Goal: Information Seeking & Learning: Learn about a topic

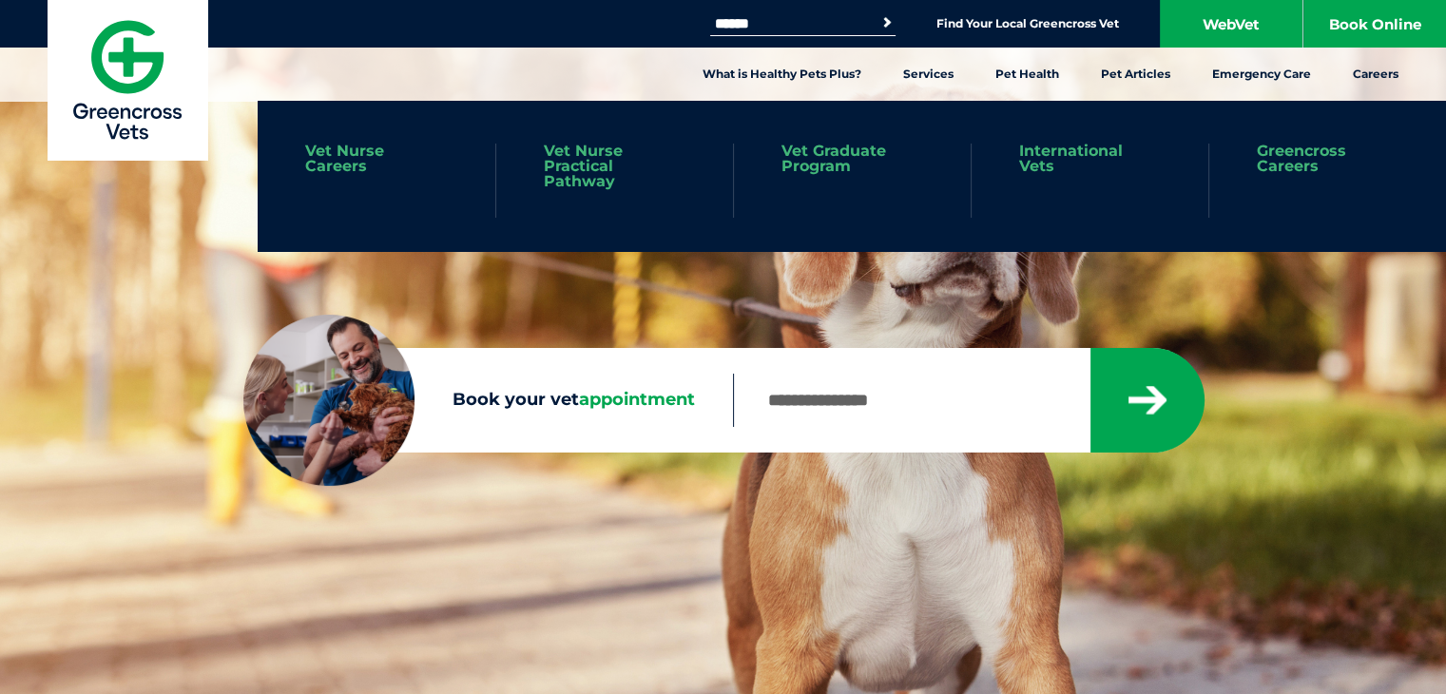
click at [1325, 158] on link "Greencross Careers" at bounding box center [1328, 159] width 142 height 30
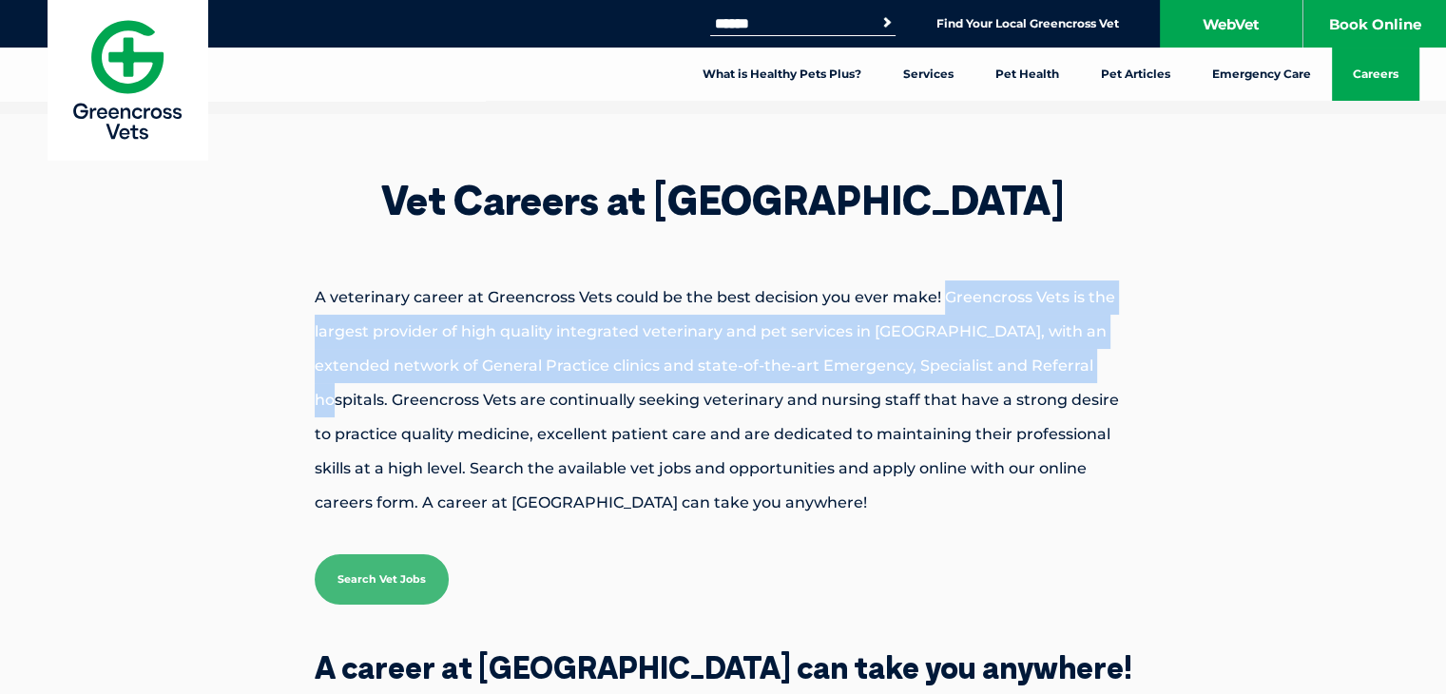
drag, startPoint x: 943, startPoint y: 296, endPoint x: 1084, endPoint y: 362, distance: 155.7
click at [1084, 362] on p "A veterinary career at Greencross Vets could be the best decision you ever make…" at bounding box center [723, 401] width 951 height 240
copy p "Greencross Vets is the largest provider of high quality integrated veterinary a…"
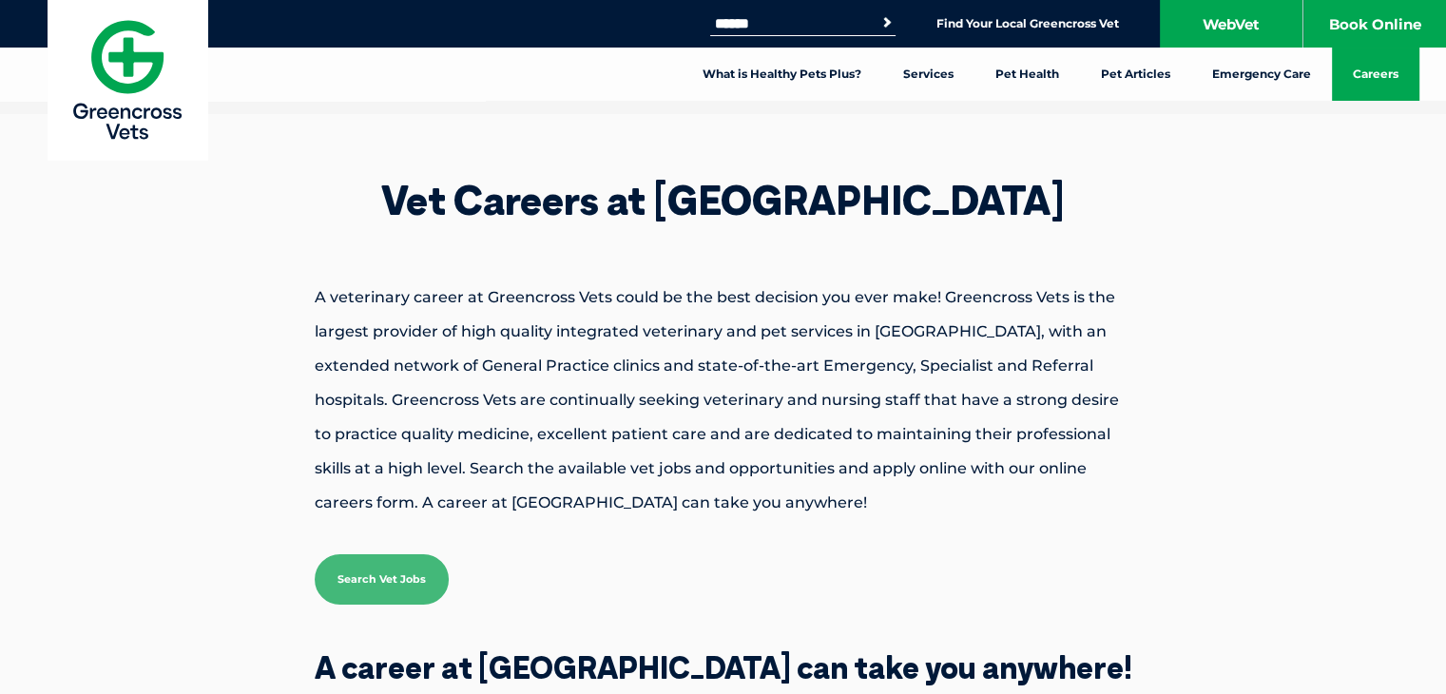
click at [1194, 134] on div "Vet Careers at [GEOGRAPHIC_DATA] A veterinary career at Greencross Vets could b…" at bounding box center [723, 392] width 989 height 519
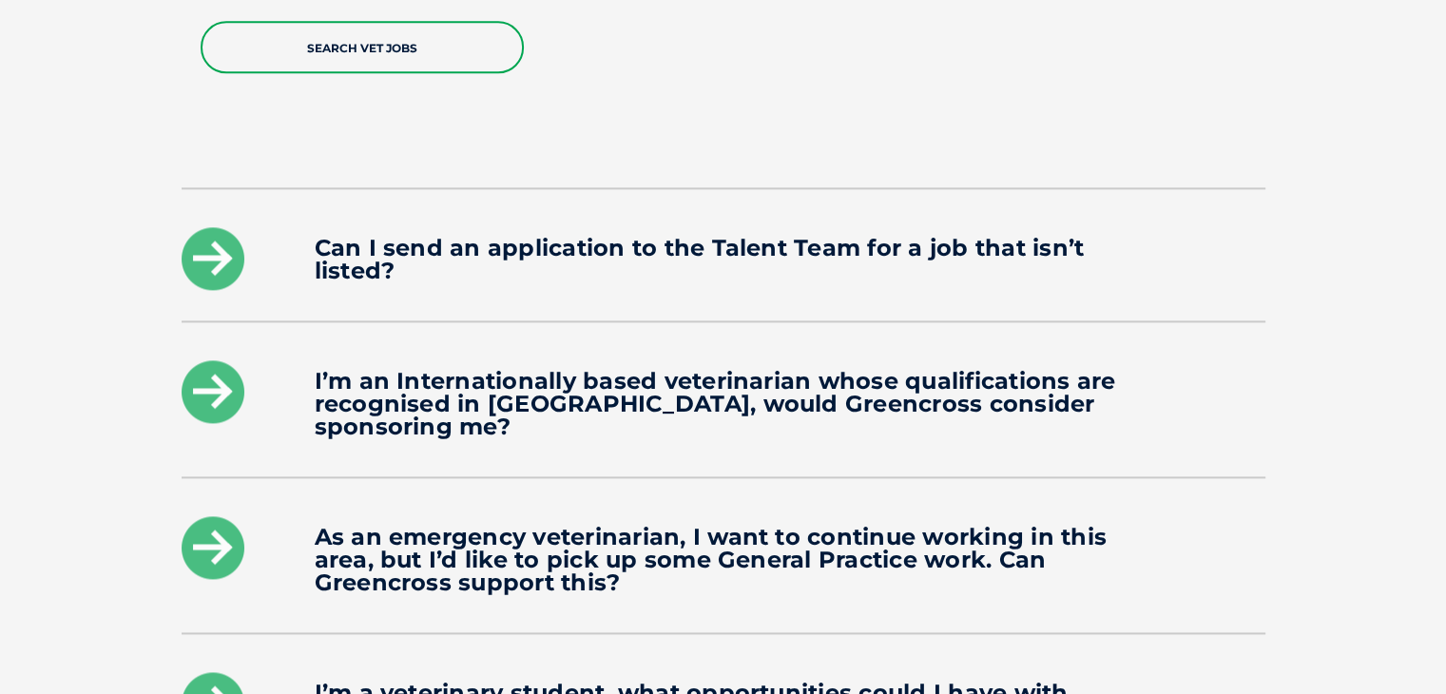
scroll to position [2568, 0]
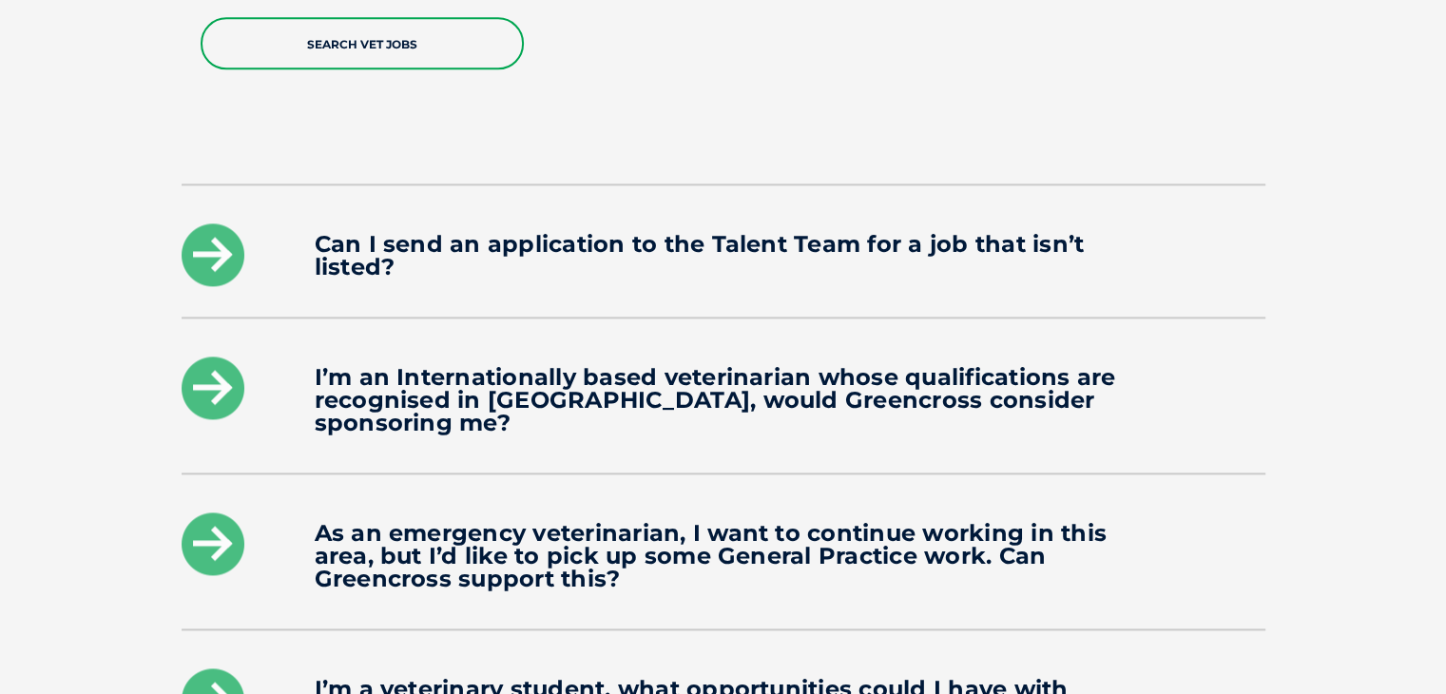
click at [792, 233] on h4 "Can I send an application to the Talent Team for a job that isn’t listed?" at bounding box center [724, 256] width 818 height 46
click at [205, 223] on icon at bounding box center [213, 254] width 63 height 63
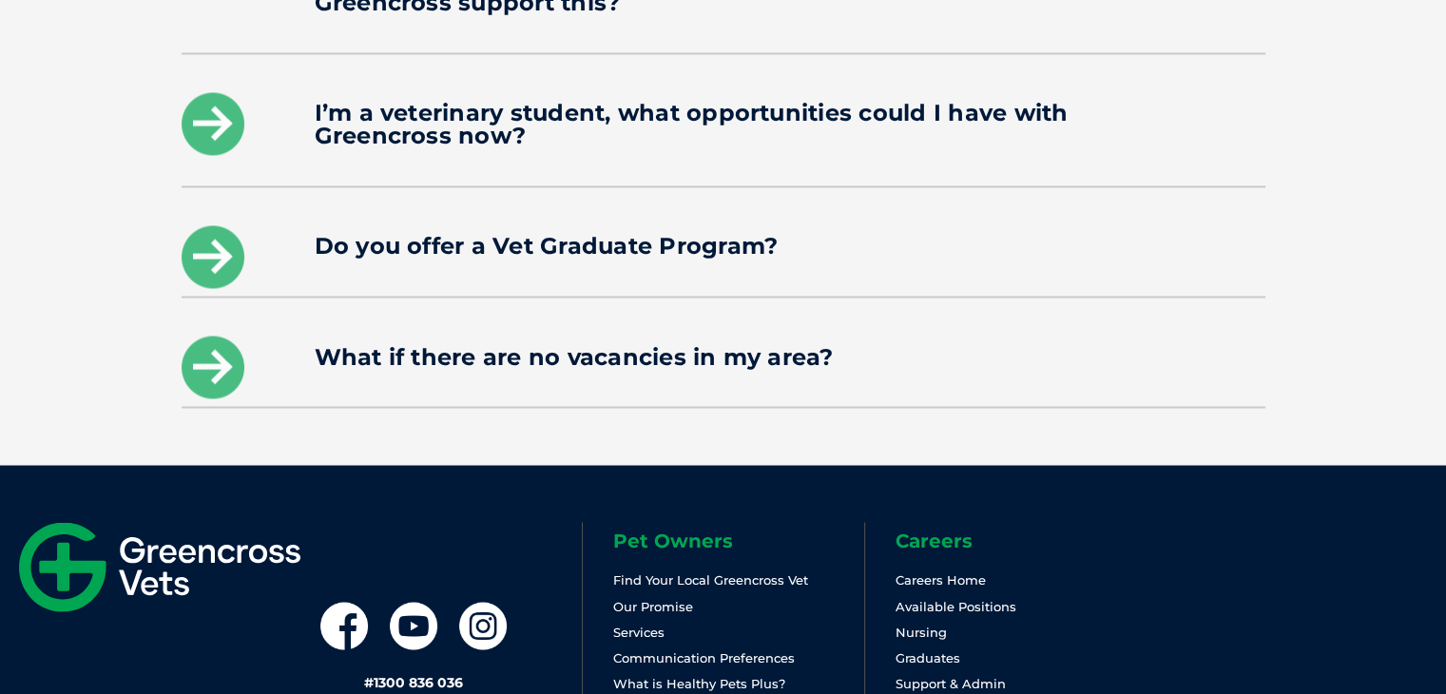
scroll to position [3328, 0]
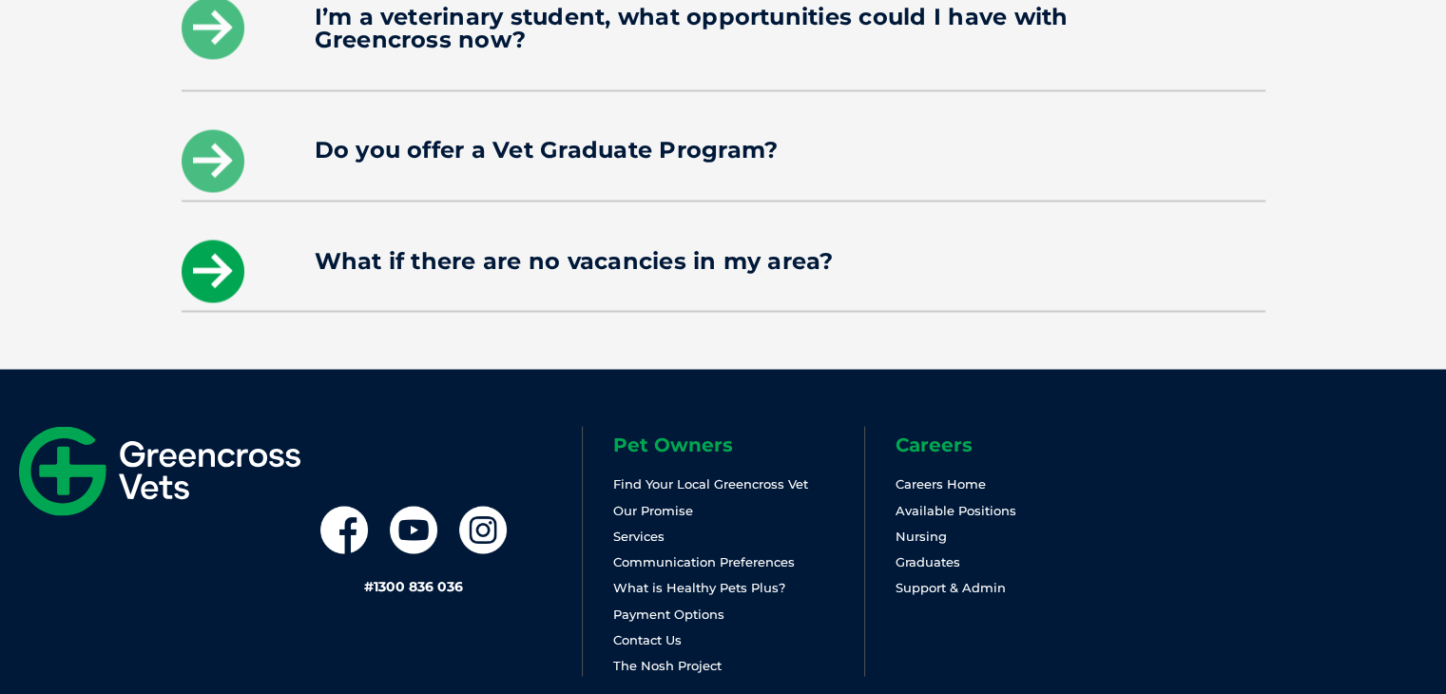
click at [232, 240] on icon at bounding box center [213, 271] width 63 height 63
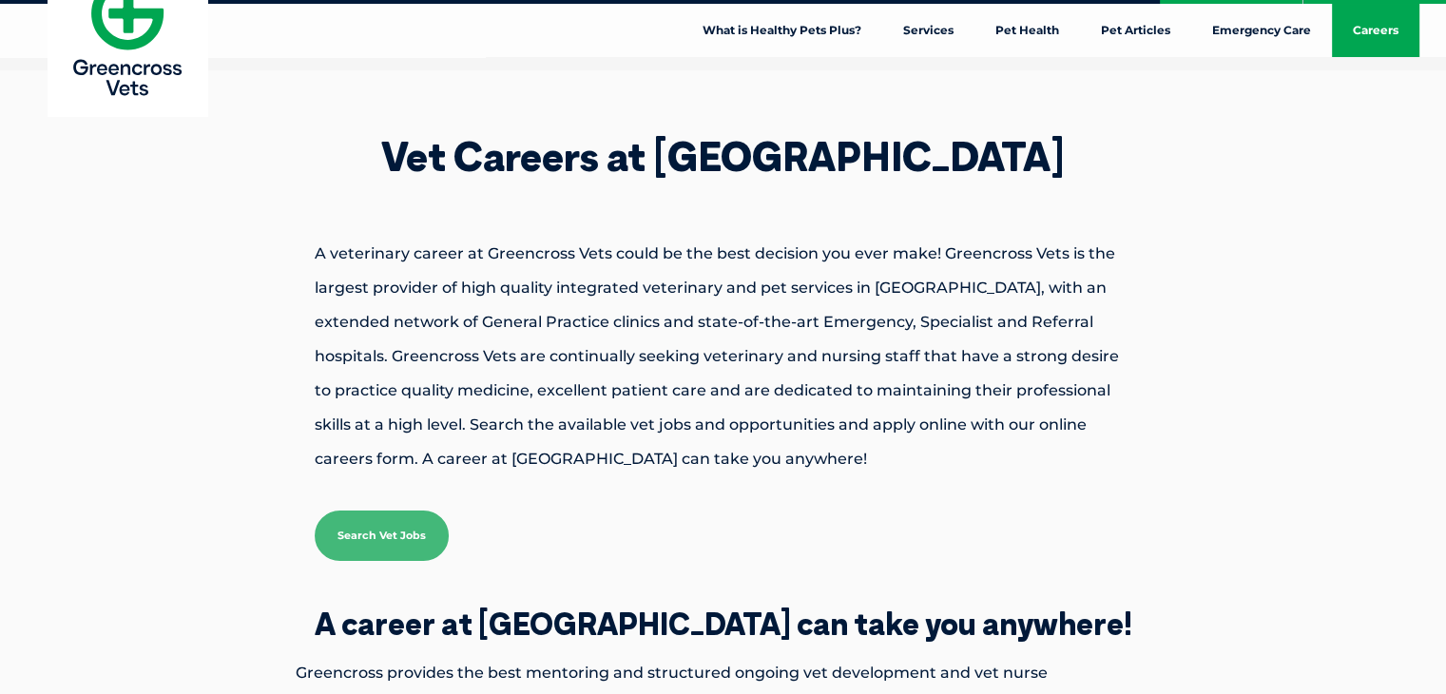
scroll to position [0, 0]
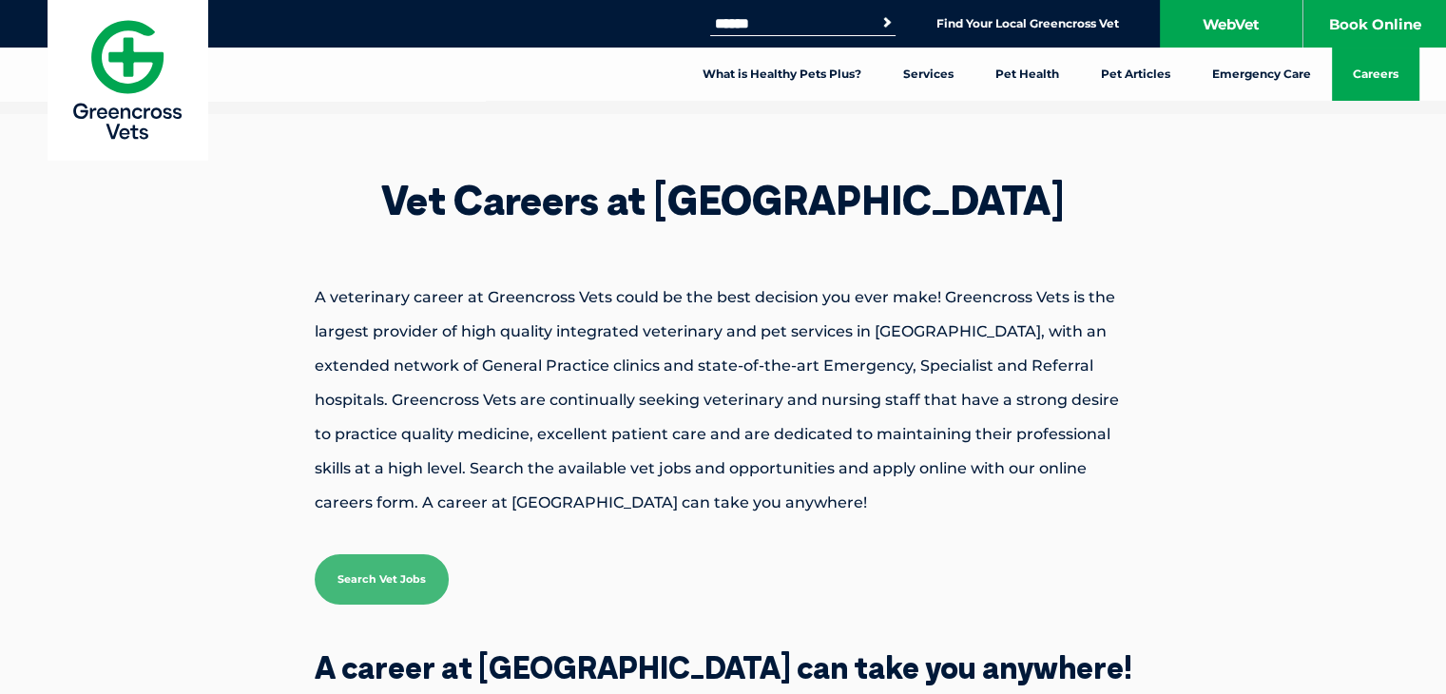
click at [1161, 285] on p "A veterinary career at Greencross Vets could be the best decision you ever make…" at bounding box center [723, 401] width 951 height 240
